Goal: Find specific page/section: Find specific page/section

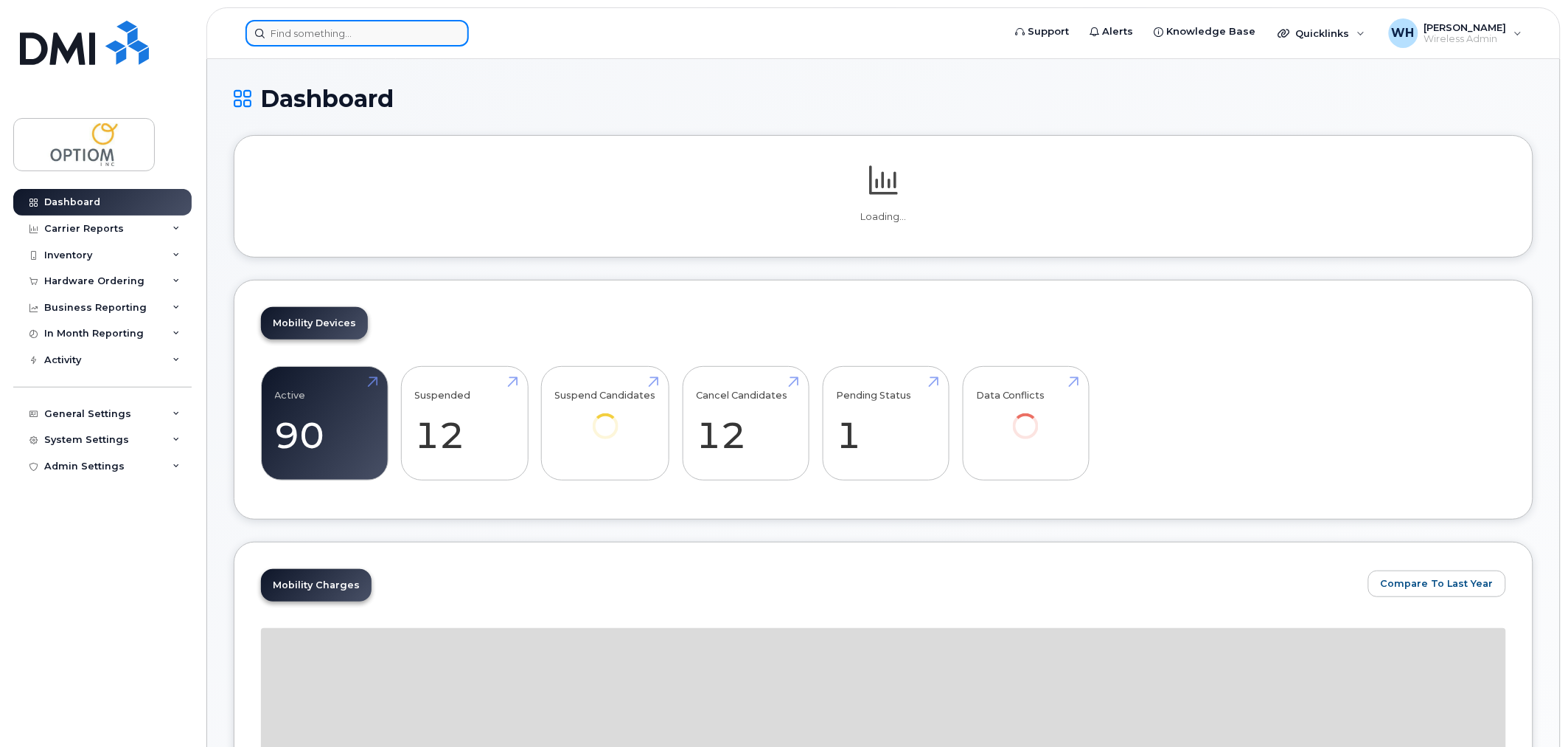
click at [357, 32] on input at bounding box center [358, 33] width 224 height 26
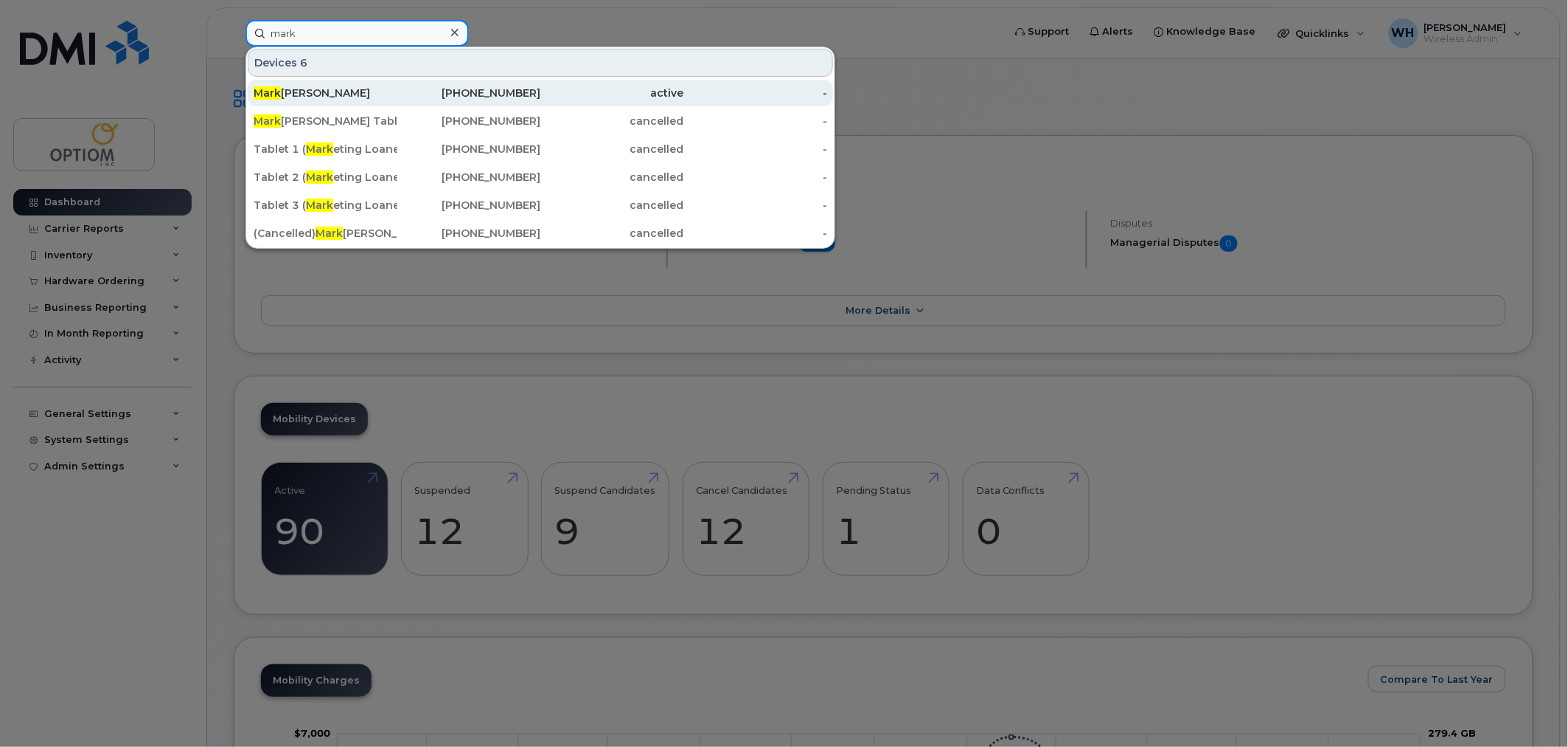
type input "mark"
click at [376, 98] on div "[PERSON_NAME]" at bounding box center [325, 93] width 144 height 15
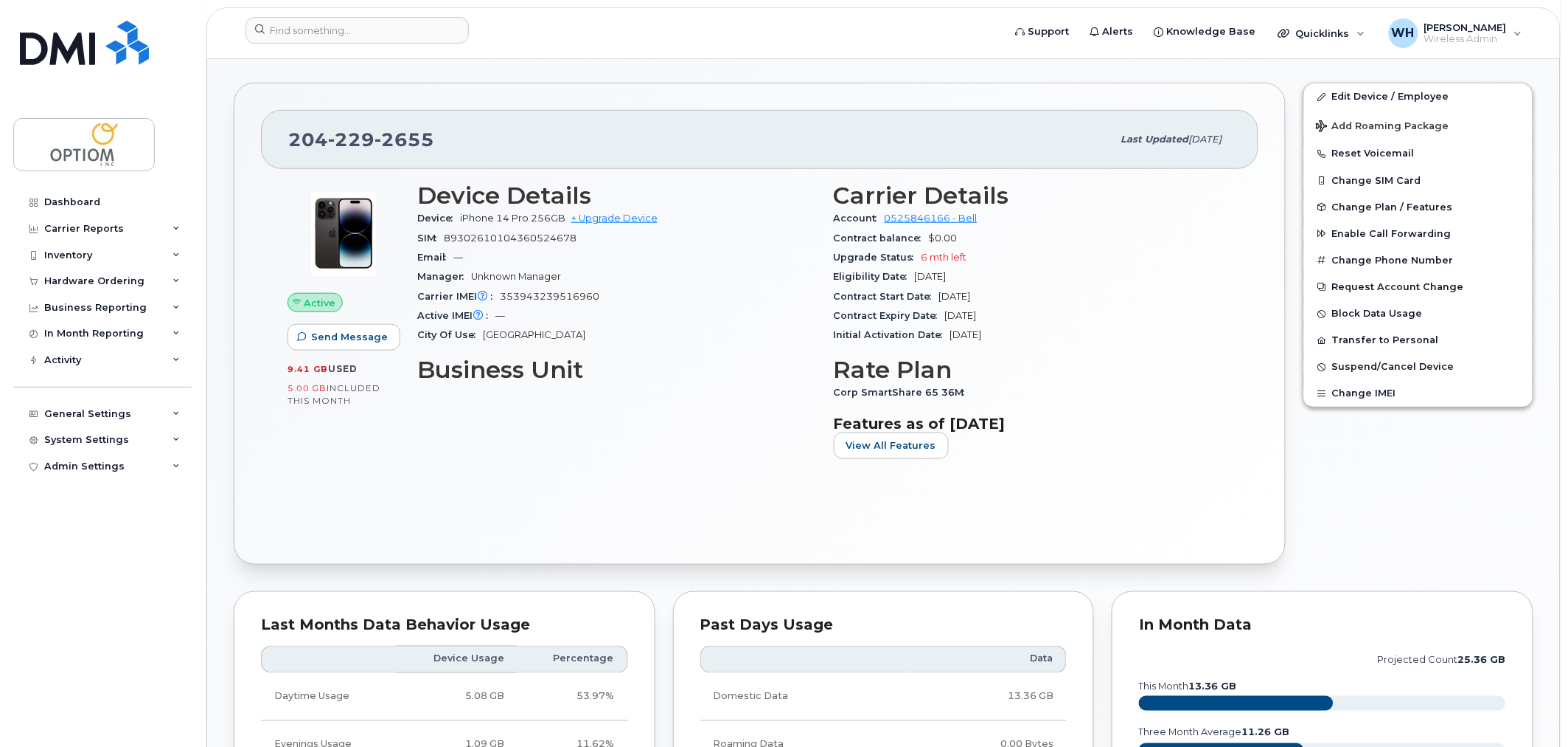
scroll to position [399, 0]
